Goal: Task Accomplishment & Management: Use online tool/utility

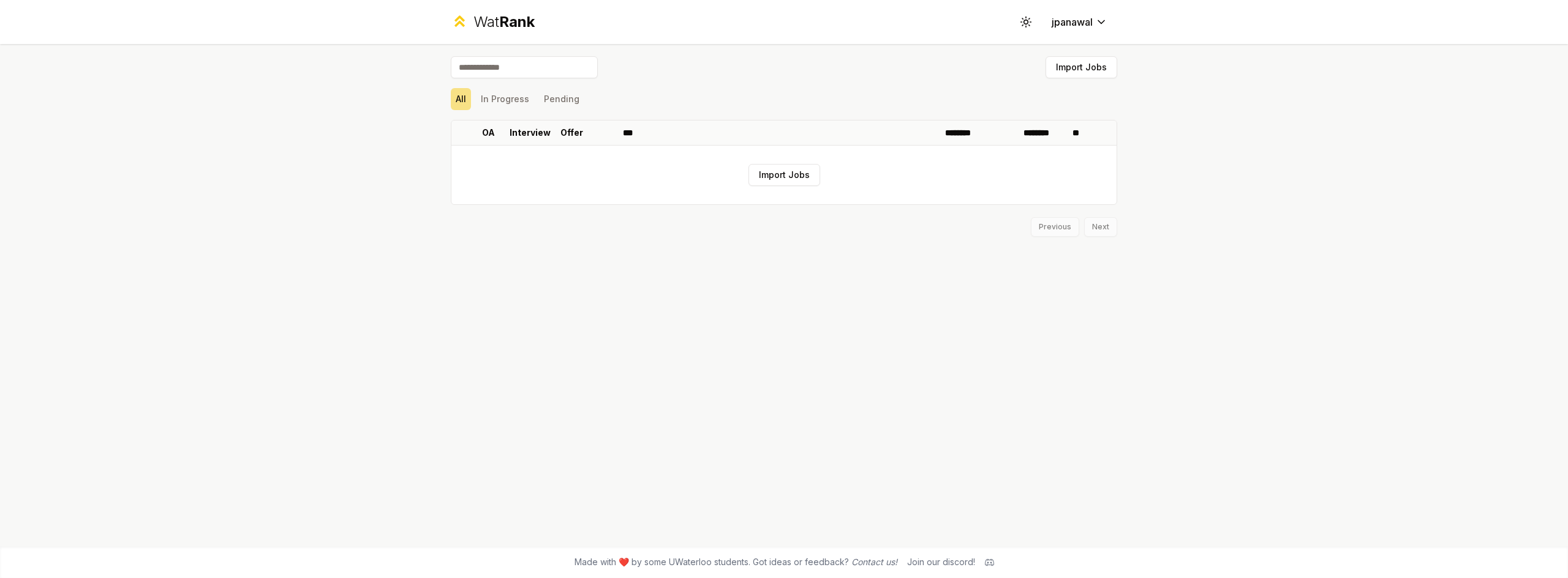
click at [503, 110] on div "All In Progress Pending" at bounding box center [784, 98] width 667 height 32
click at [510, 105] on button "In Progress" at bounding box center [504, 99] width 59 height 22
click at [572, 95] on button "Pending" at bounding box center [561, 99] width 45 height 22
click at [513, 101] on button "In Progress" at bounding box center [504, 99] width 59 height 22
click at [1058, 28] on html "Wat Rank Toggle theme jpanawal Import Jobs All In Progress Pending OA Interview…" at bounding box center [784, 289] width 1568 height 578
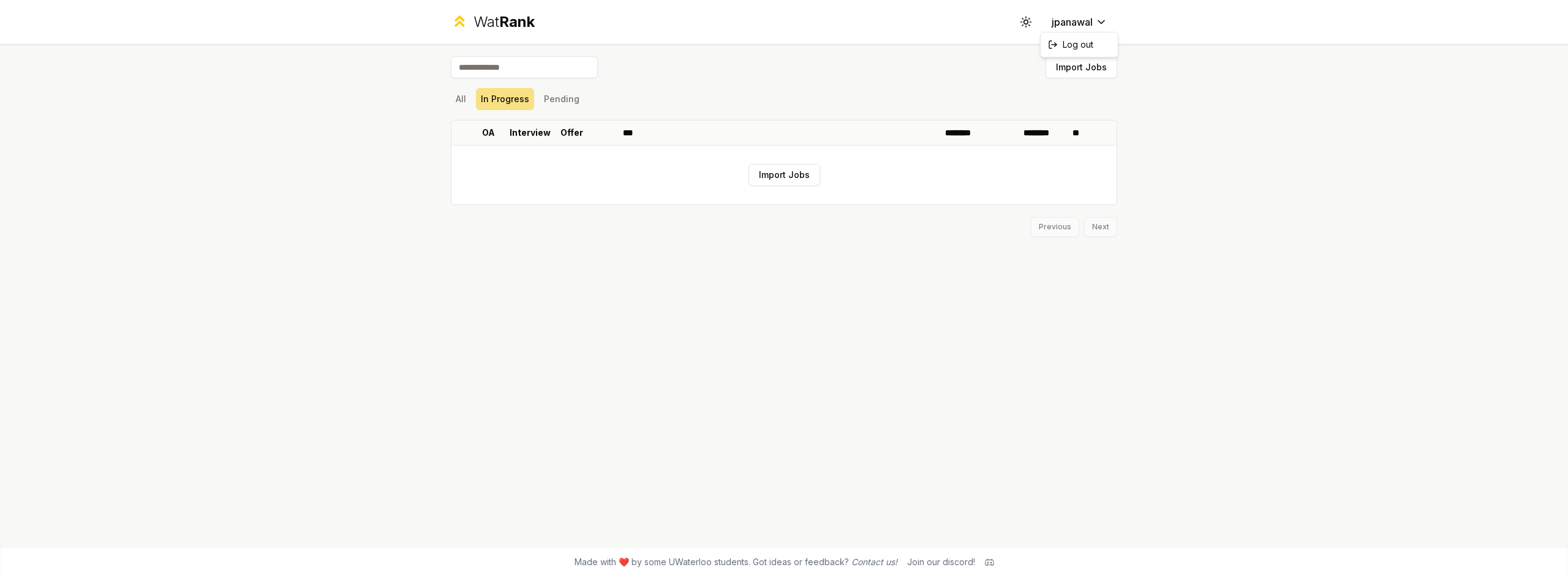
click at [961, 89] on html "Wat Rank Toggle theme jpanawal Import Jobs All In Progress Pending OA Interview…" at bounding box center [784, 289] width 1568 height 578
click at [806, 181] on button "Import Jobs" at bounding box center [784, 175] width 72 height 22
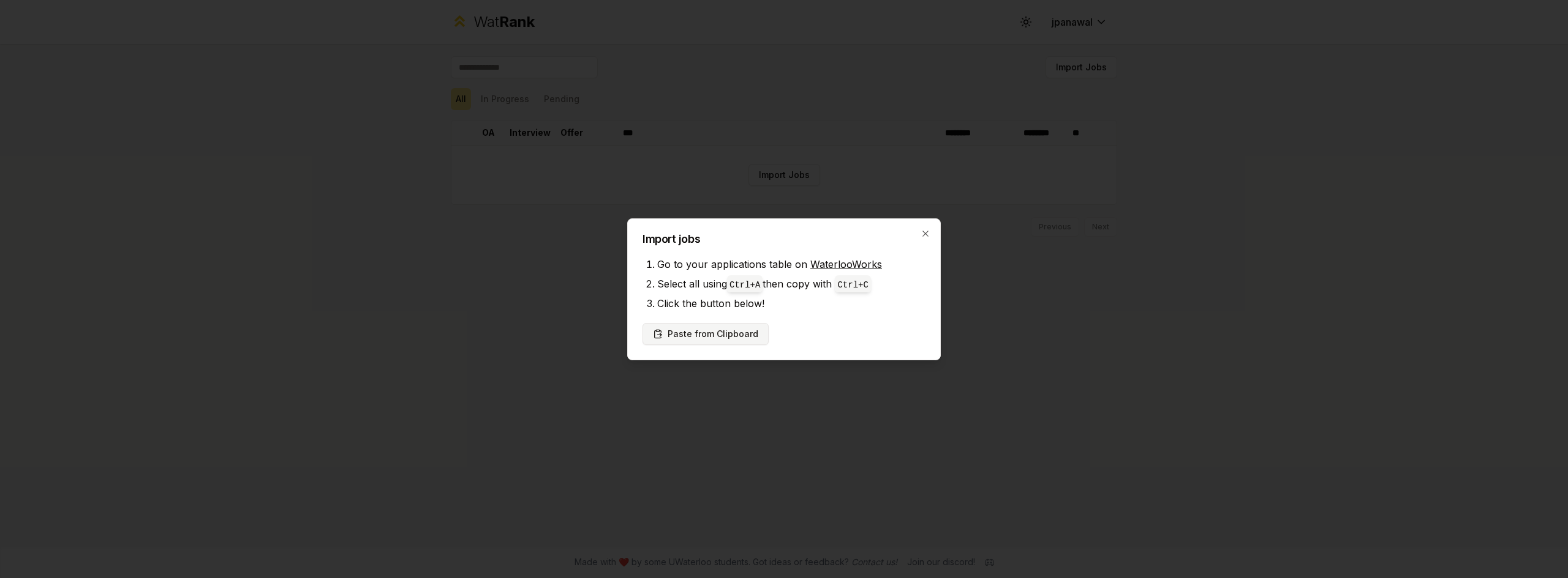
click at [713, 337] on button "Paste from Clipboard" at bounding box center [705, 335] width 126 height 22
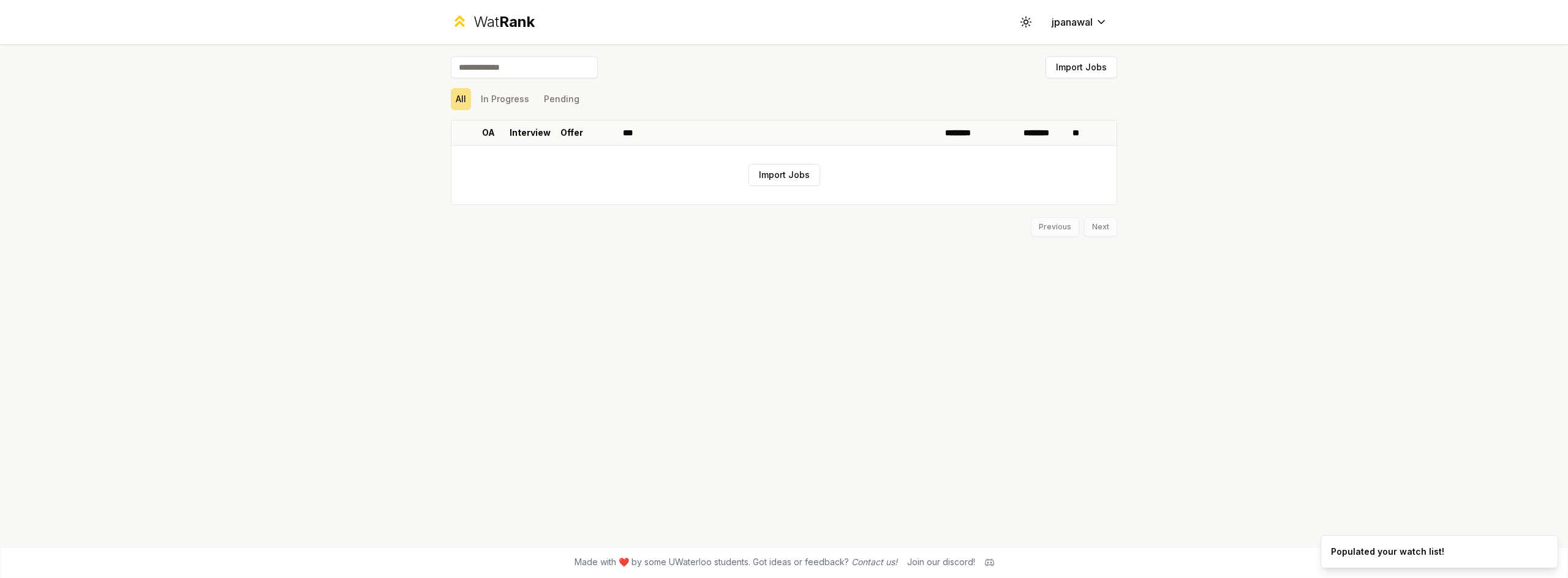
click at [813, 236] on div "Previous Next" at bounding box center [784, 221] width 667 height 32
click at [793, 176] on button "Import Jobs" at bounding box center [784, 175] width 72 height 22
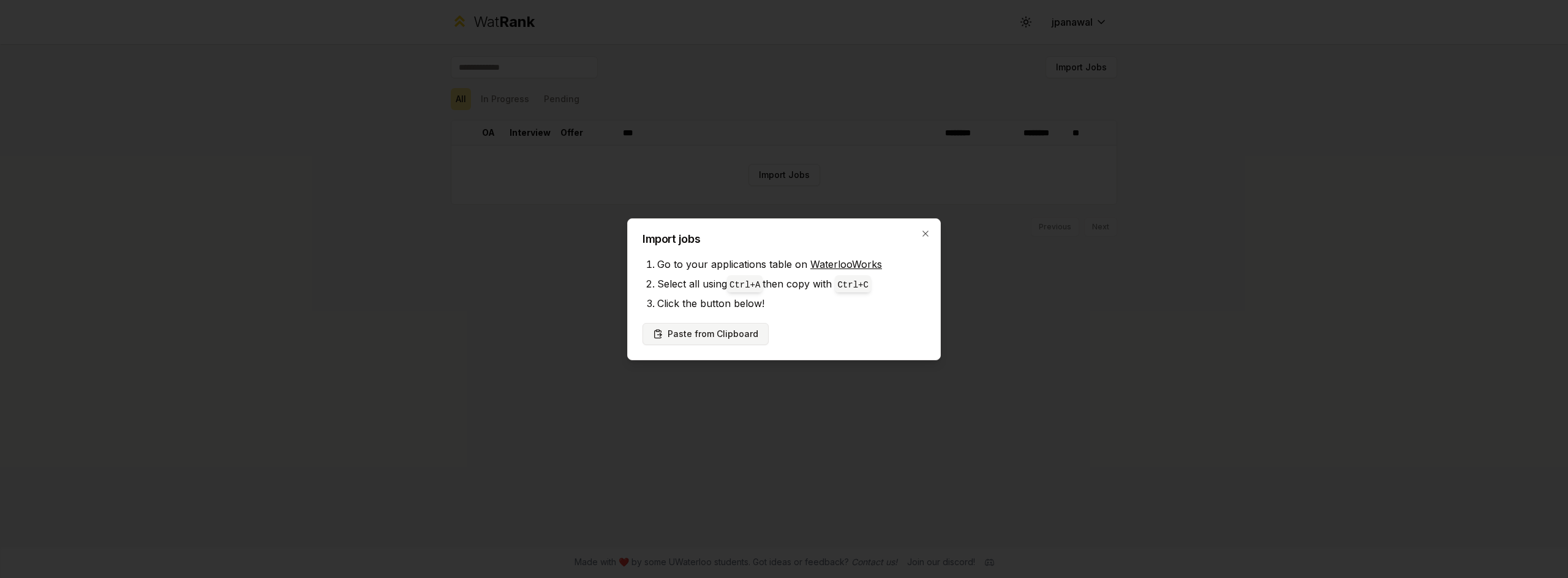
click at [738, 332] on button "Paste from Clipboard" at bounding box center [705, 335] width 126 height 22
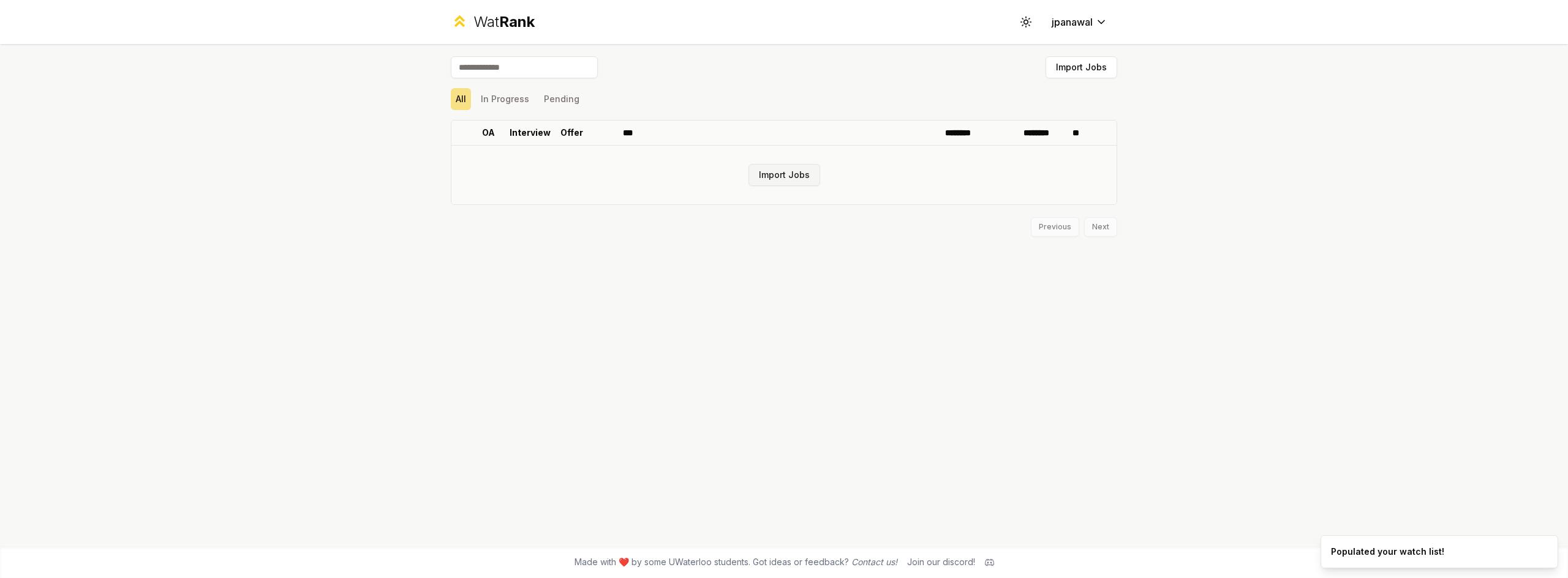
click at [784, 177] on button "Import Jobs" at bounding box center [784, 175] width 72 height 22
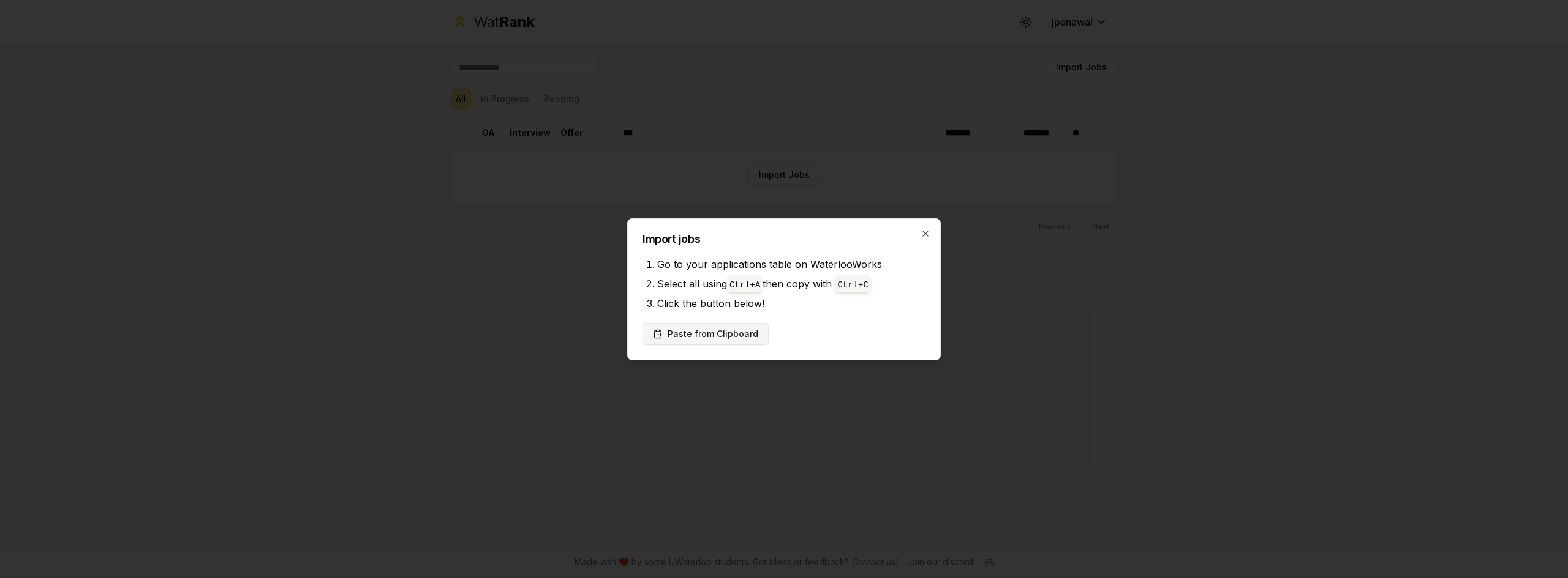
click at [734, 331] on button "Paste from Clipboard" at bounding box center [705, 335] width 126 height 22
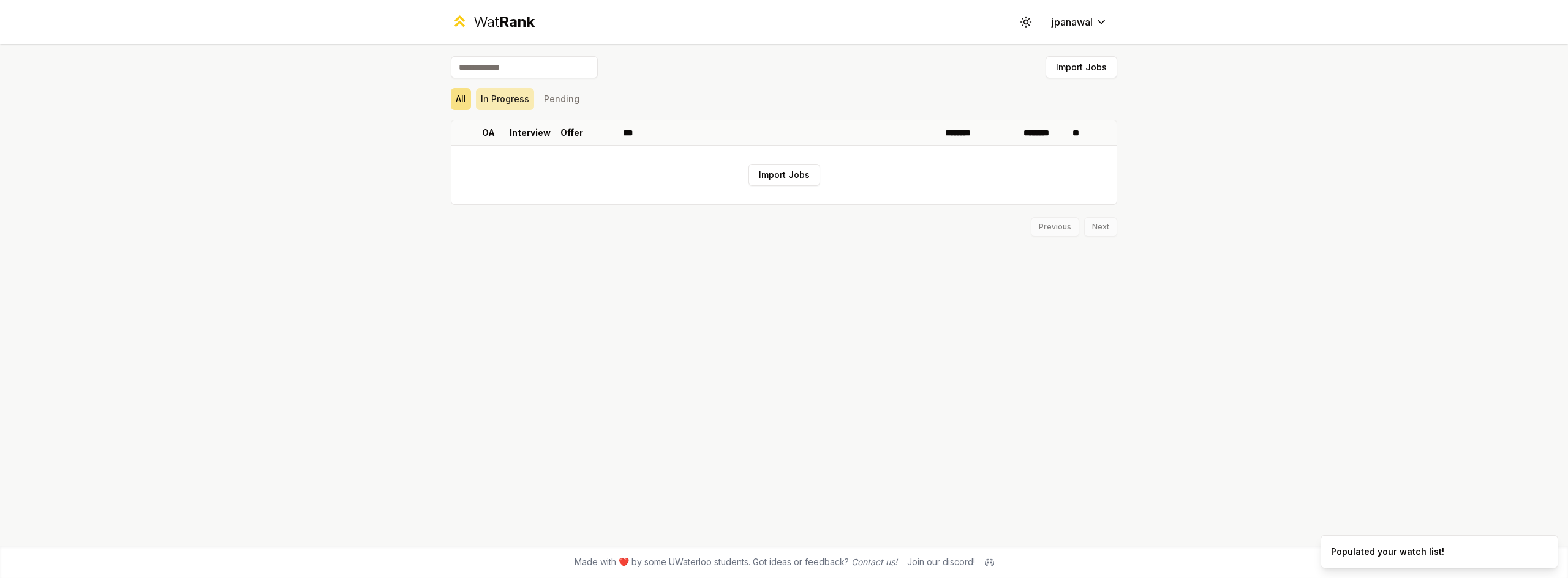
click at [527, 108] on button "In Progress" at bounding box center [504, 99] width 59 height 22
click at [557, 104] on button "Pending" at bounding box center [561, 99] width 45 height 22
click at [456, 102] on button "All" at bounding box center [461, 99] width 20 height 22
click at [513, 73] on input at bounding box center [524, 67] width 147 height 22
type input "*********"
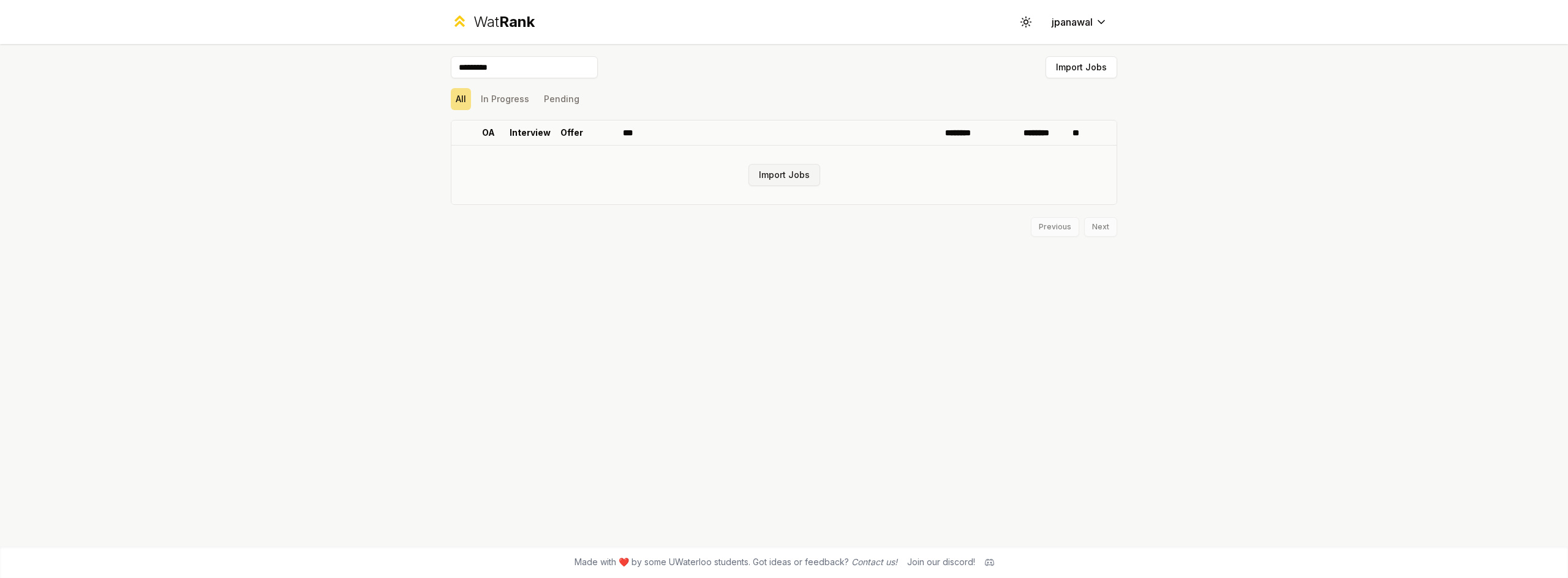
click at [798, 178] on button "Import Jobs" at bounding box center [784, 175] width 72 height 22
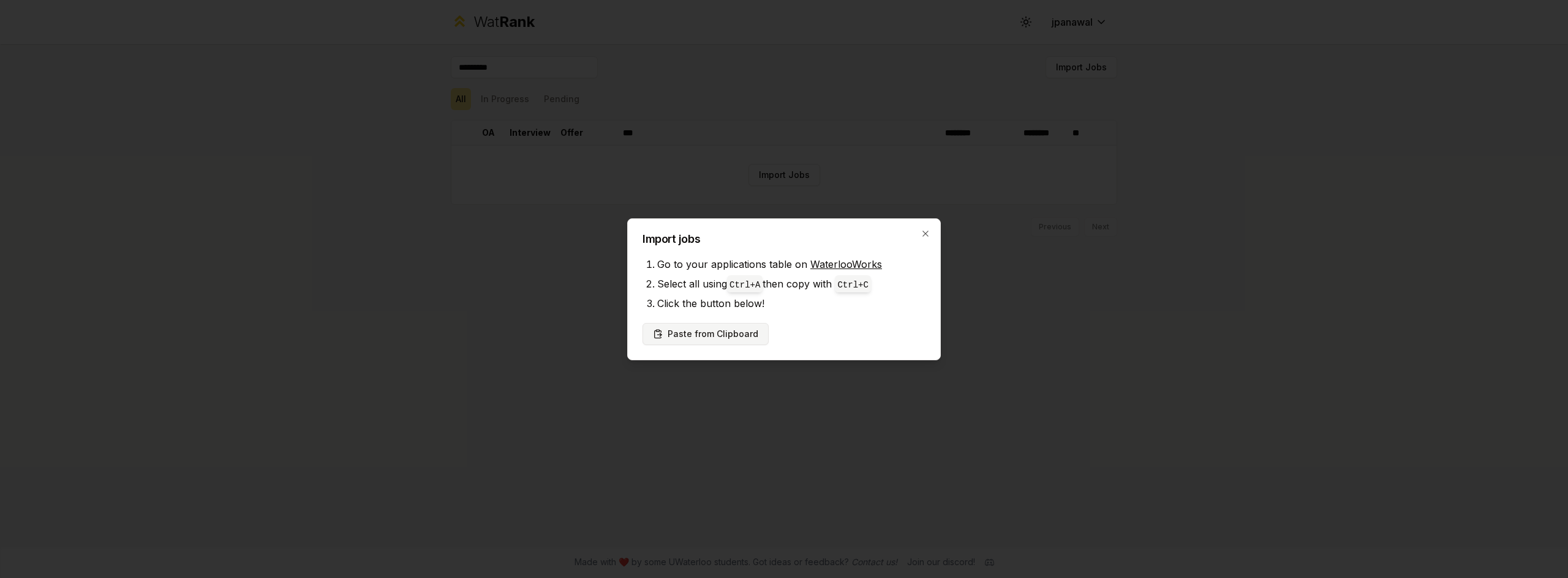
click at [733, 332] on button "Paste from Clipboard" at bounding box center [705, 335] width 126 height 22
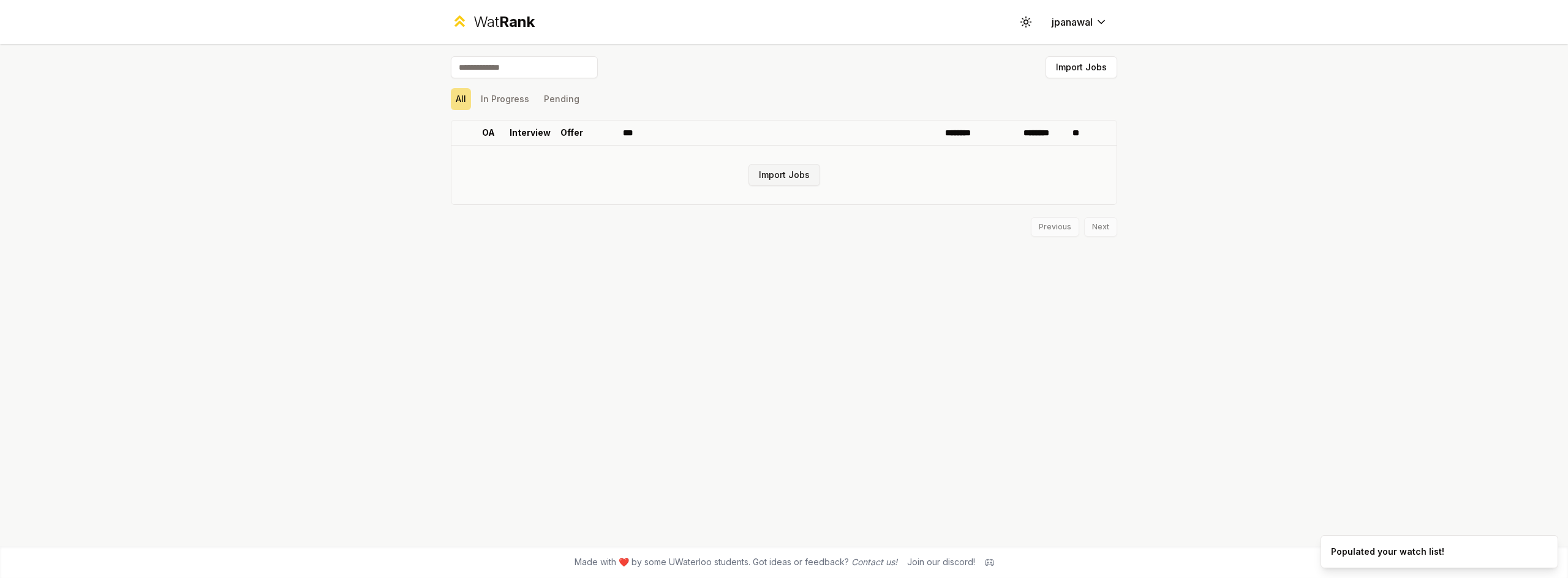
click at [793, 178] on button "Import Jobs" at bounding box center [784, 175] width 72 height 22
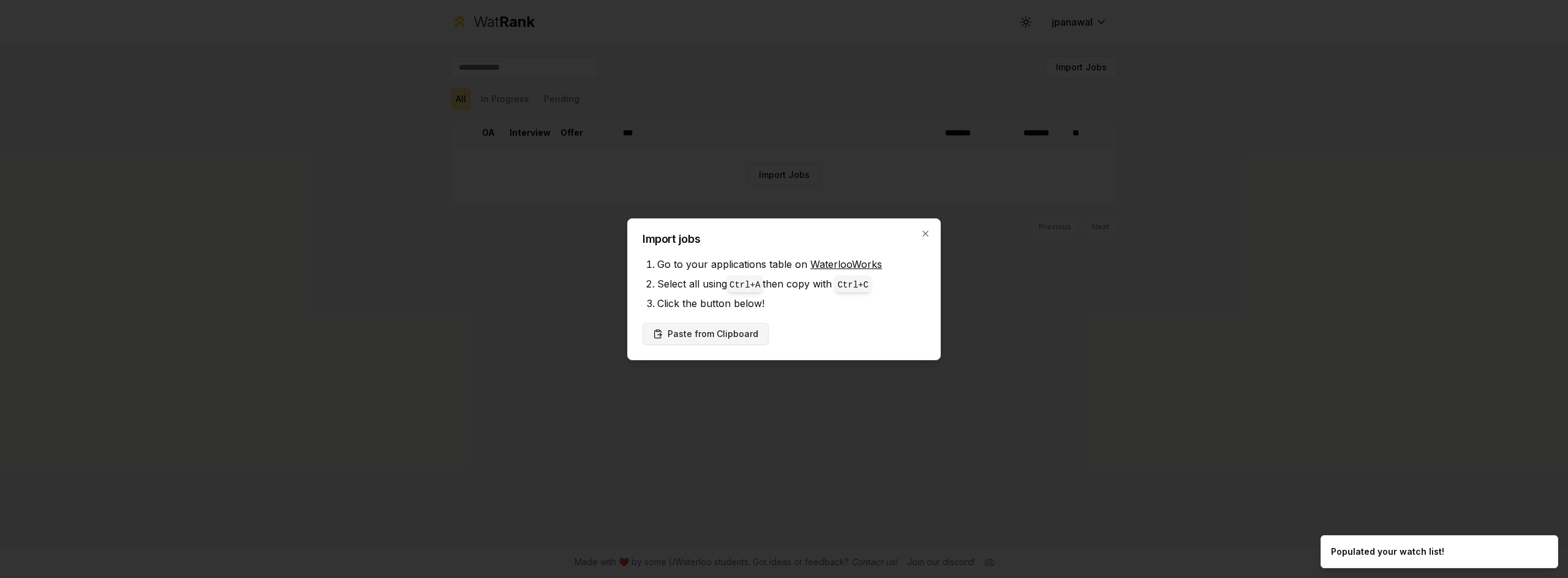
click at [715, 335] on button "Paste from Clipboard" at bounding box center [705, 335] width 126 height 22
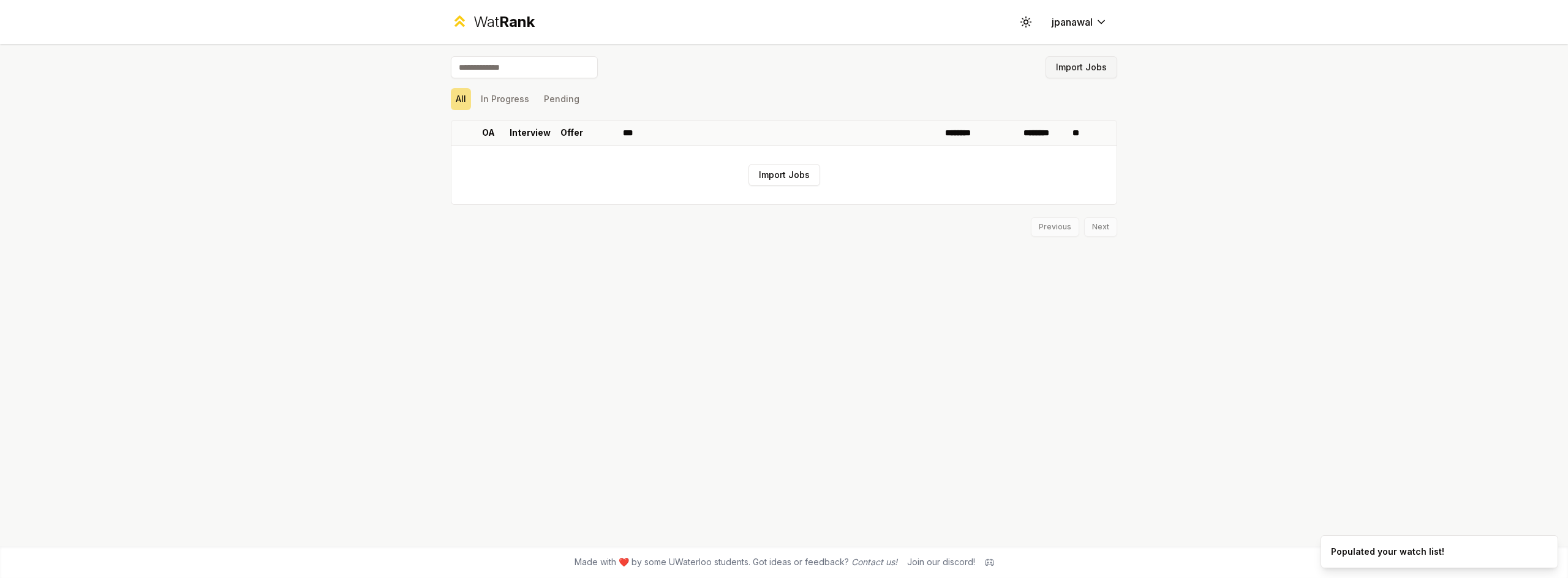
click at [1093, 67] on button "Import Jobs" at bounding box center [1081, 67] width 72 height 22
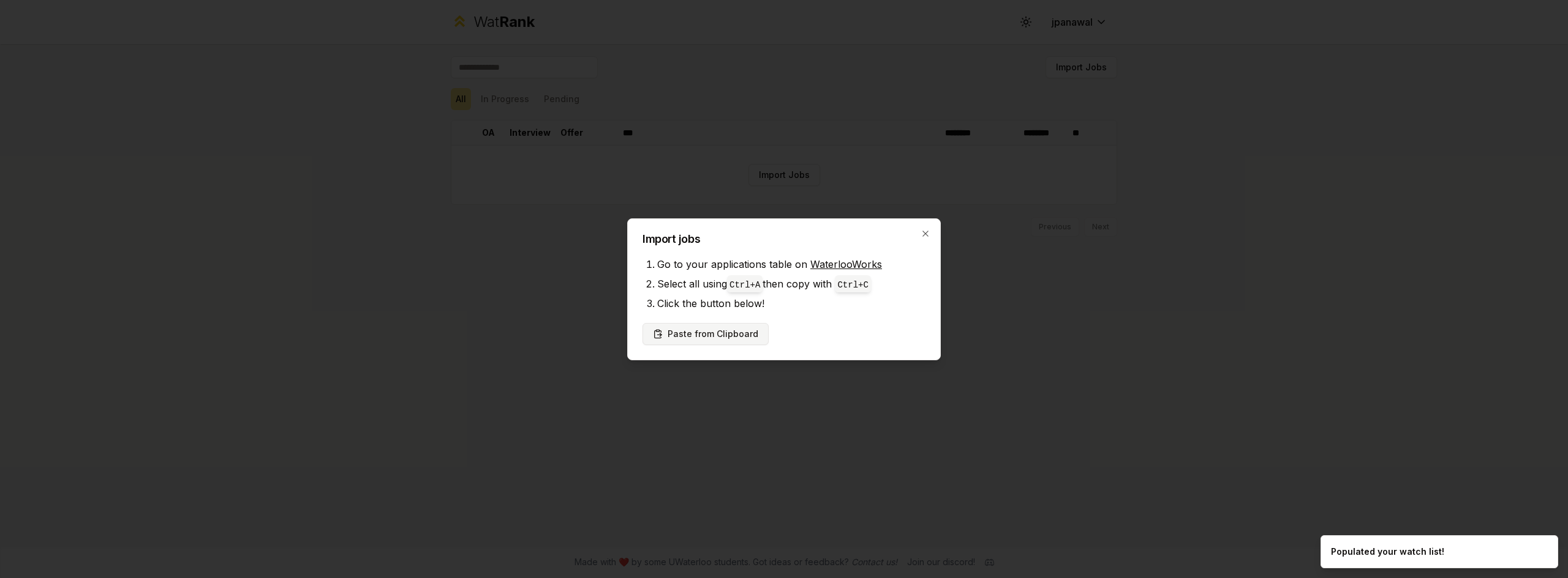
click at [712, 337] on button "Paste from Clipboard" at bounding box center [705, 335] width 126 height 22
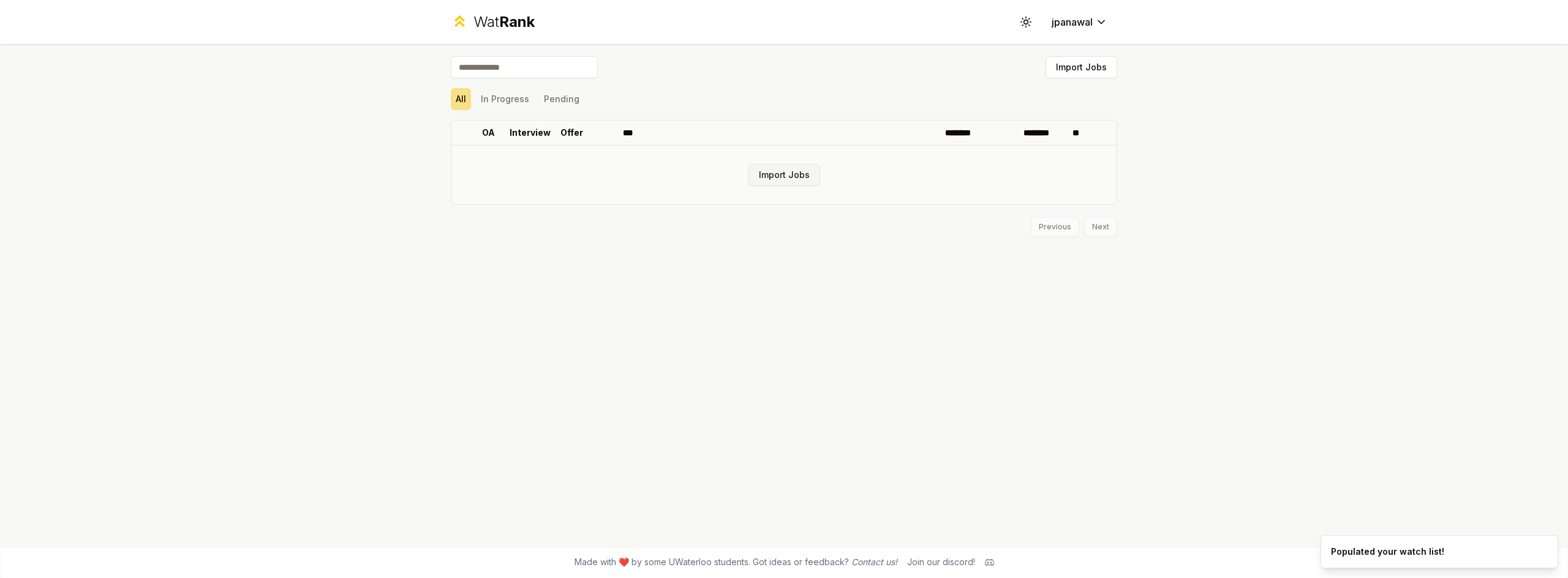
click at [808, 178] on button "Import Jobs" at bounding box center [784, 175] width 72 height 22
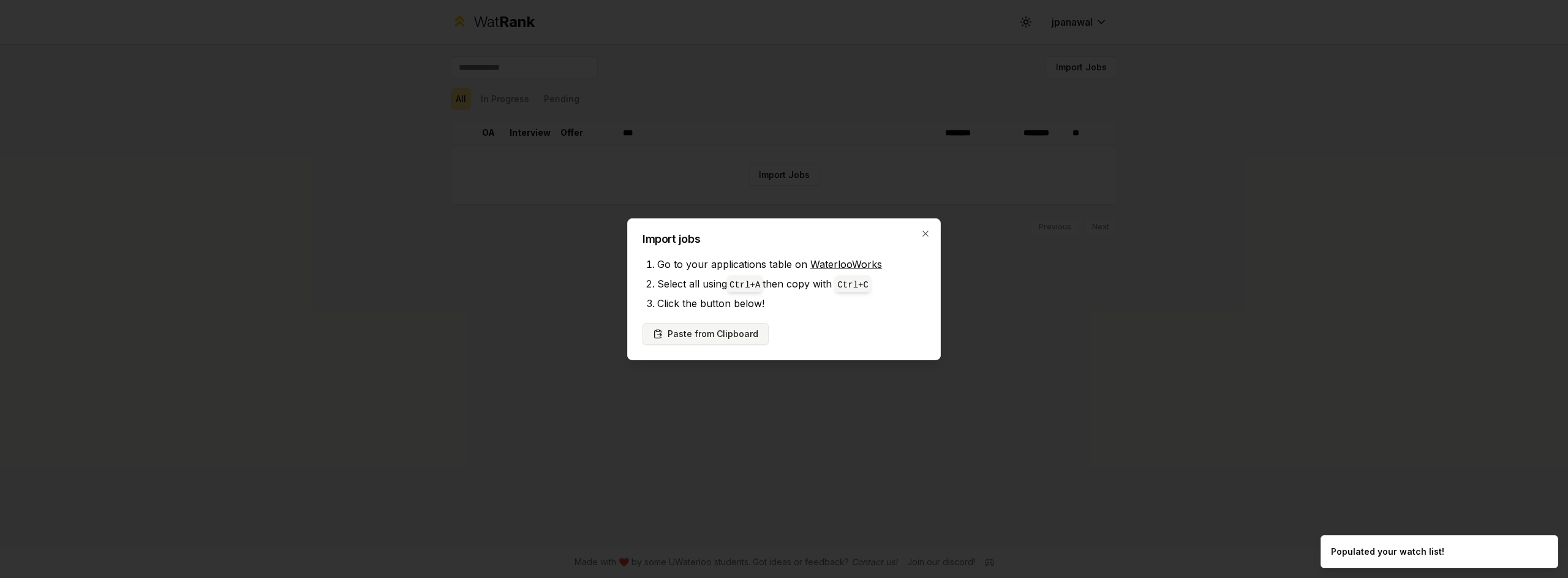
click at [743, 335] on button "Paste from Clipboard" at bounding box center [705, 335] width 126 height 22
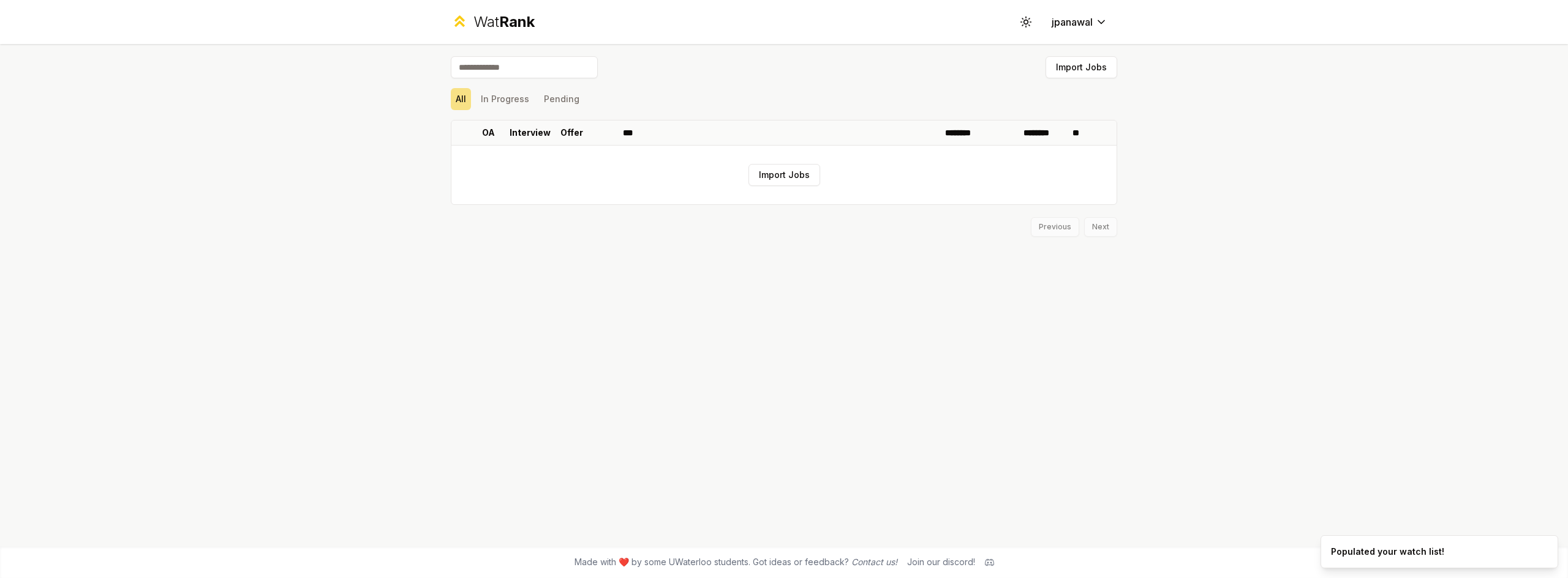
click at [743, 335] on div "Import Jobs All In Progress Pending OA Interview Offer *** ******** ******** **…" at bounding box center [784, 295] width 705 height 503
click at [743, 336] on div "Import Jobs All In Progress Pending OA Interview Offer *** ******** ******** **…" at bounding box center [784, 295] width 705 height 503
click at [801, 177] on button "Import Jobs" at bounding box center [784, 175] width 72 height 22
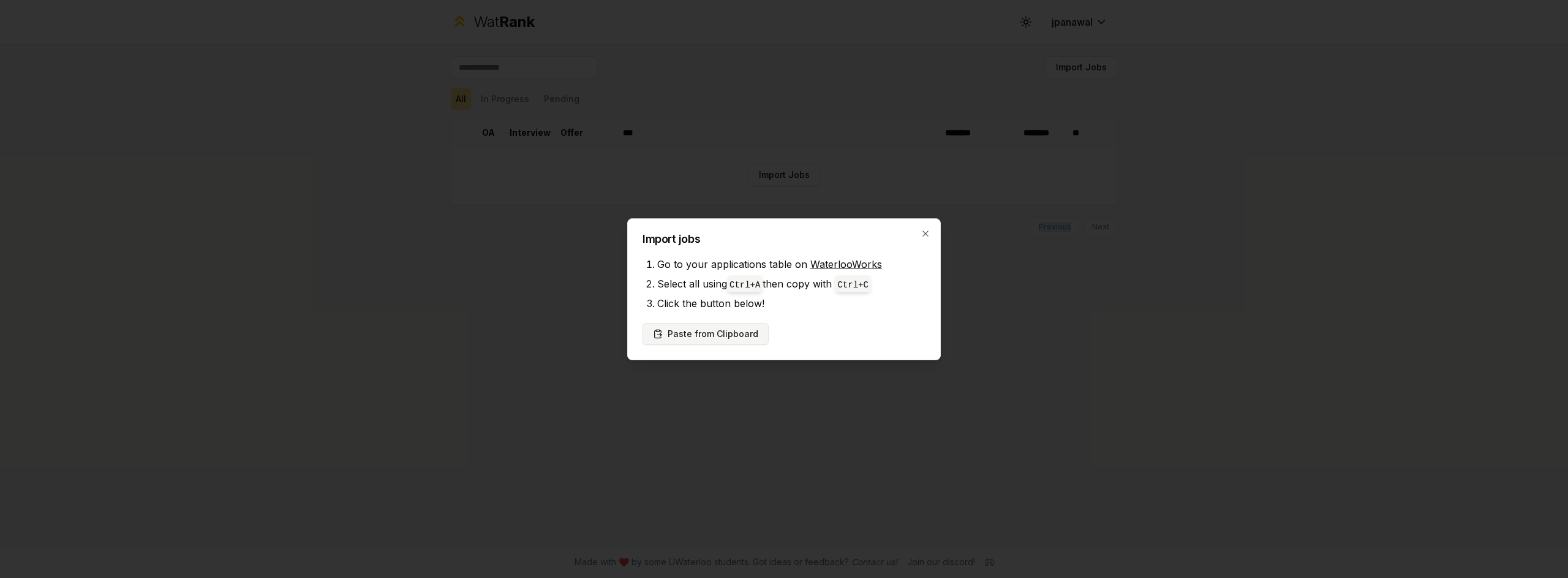
click at [739, 331] on button "Paste from Clipboard" at bounding box center [705, 335] width 126 height 22
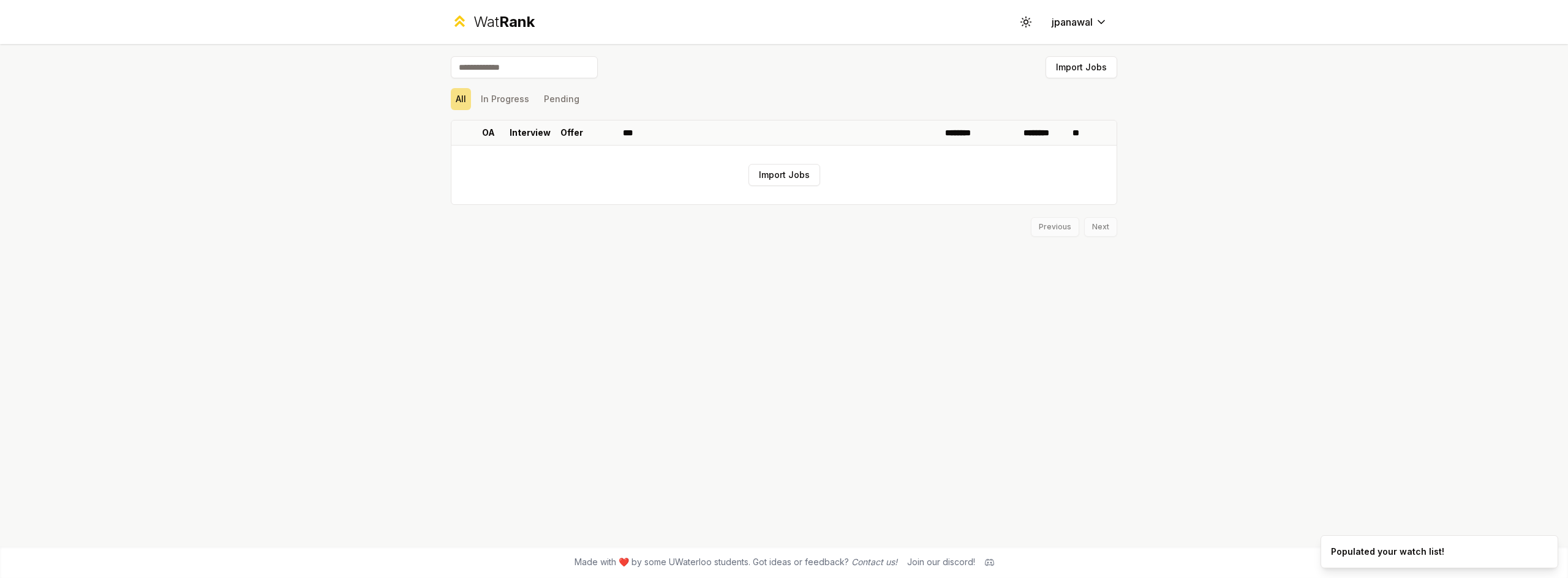
click at [739, 331] on div "Import Jobs All In Progress Pending OA Interview Offer *** ******** ******** **…" at bounding box center [784, 295] width 705 height 503
